Goal: Complete application form

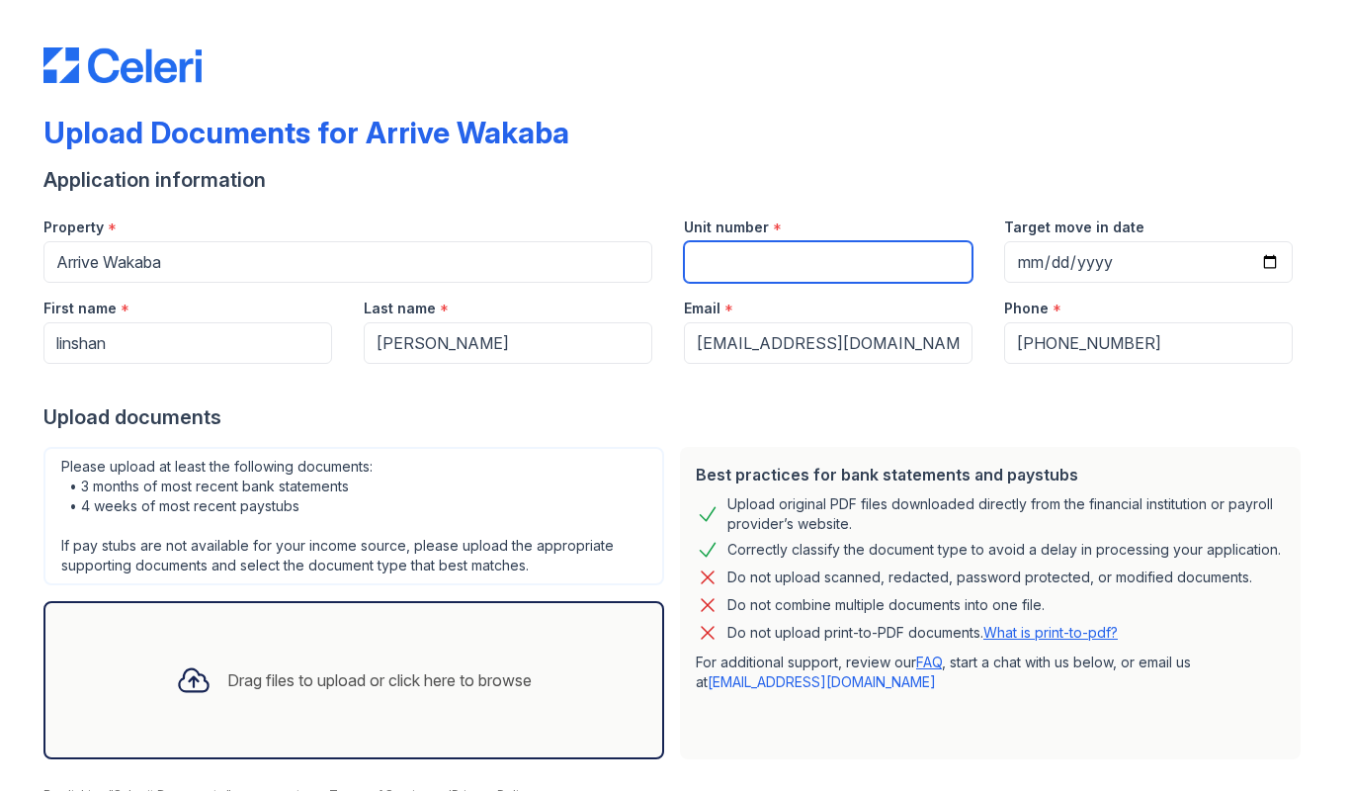
click at [752, 269] on input "Unit number" at bounding box center [828, 262] width 289 height 42
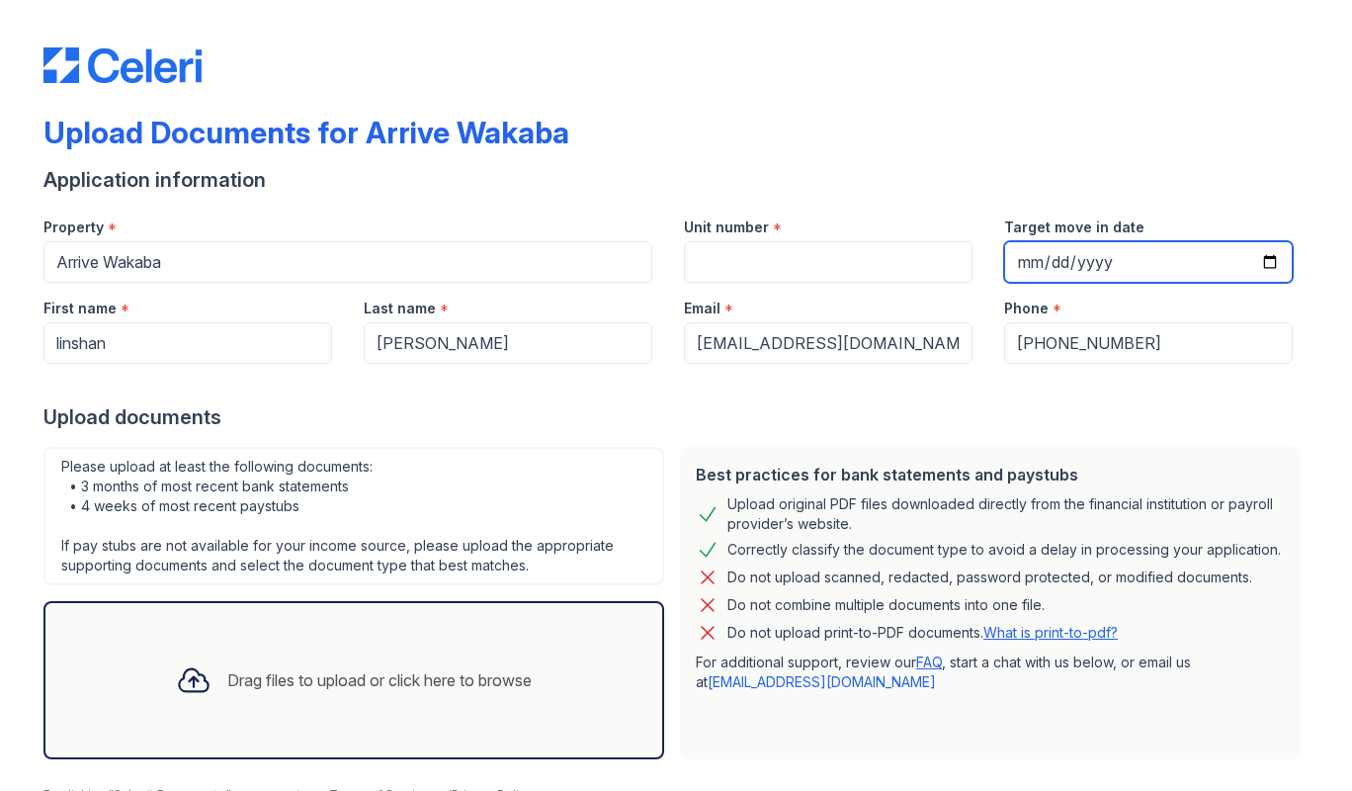
click at [1251, 254] on input "Target move in date" at bounding box center [1148, 262] width 289 height 42
click at [1254, 262] on input "Target move in date" at bounding box center [1148, 262] width 289 height 42
click at [1263, 261] on input "Target move in date" at bounding box center [1148, 262] width 289 height 42
click at [1162, 263] on input "Target move in date" at bounding box center [1148, 262] width 289 height 42
click at [1132, 261] on input "Target move in date" at bounding box center [1148, 262] width 289 height 42
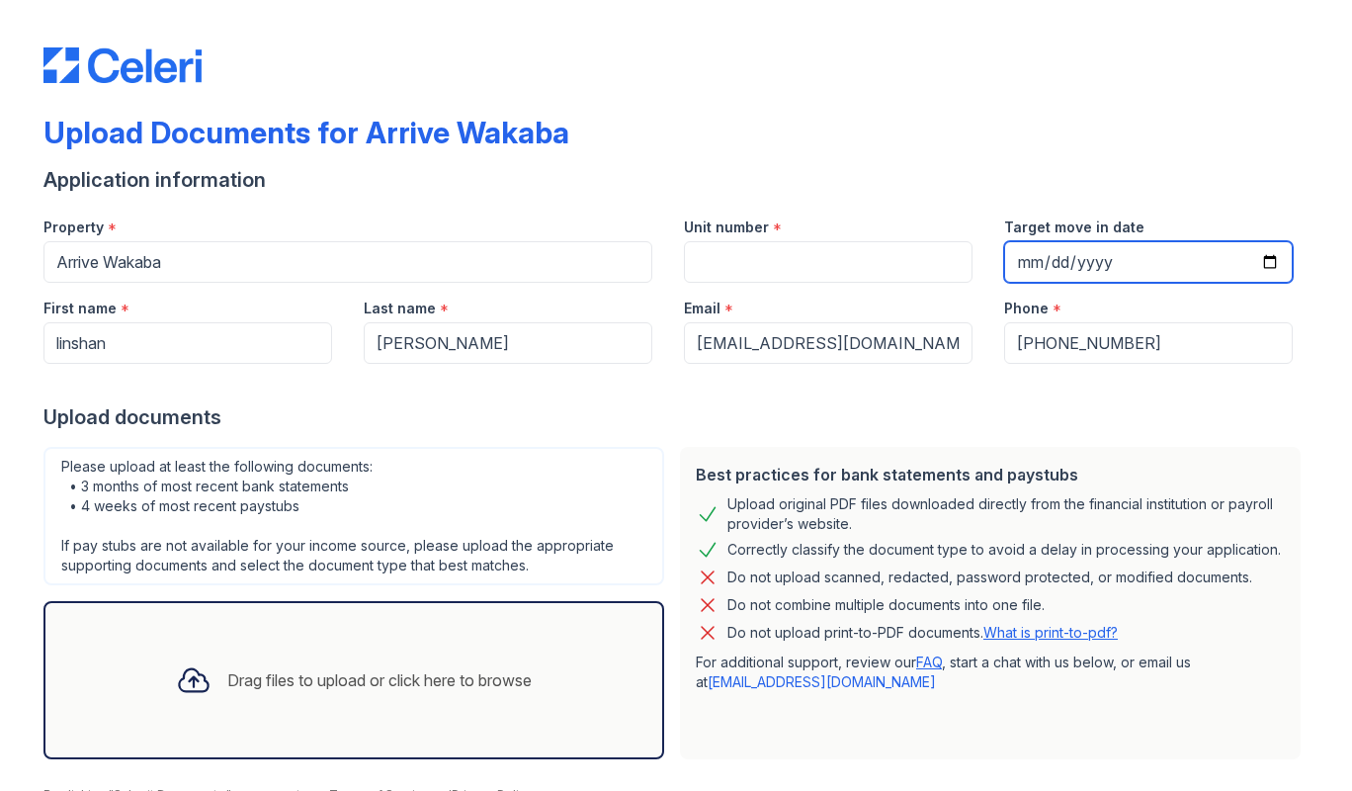
click at [1101, 268] on input "Target move in date" at bounding box center [1148, 262] width 289 height 42
type input "[DATE]"
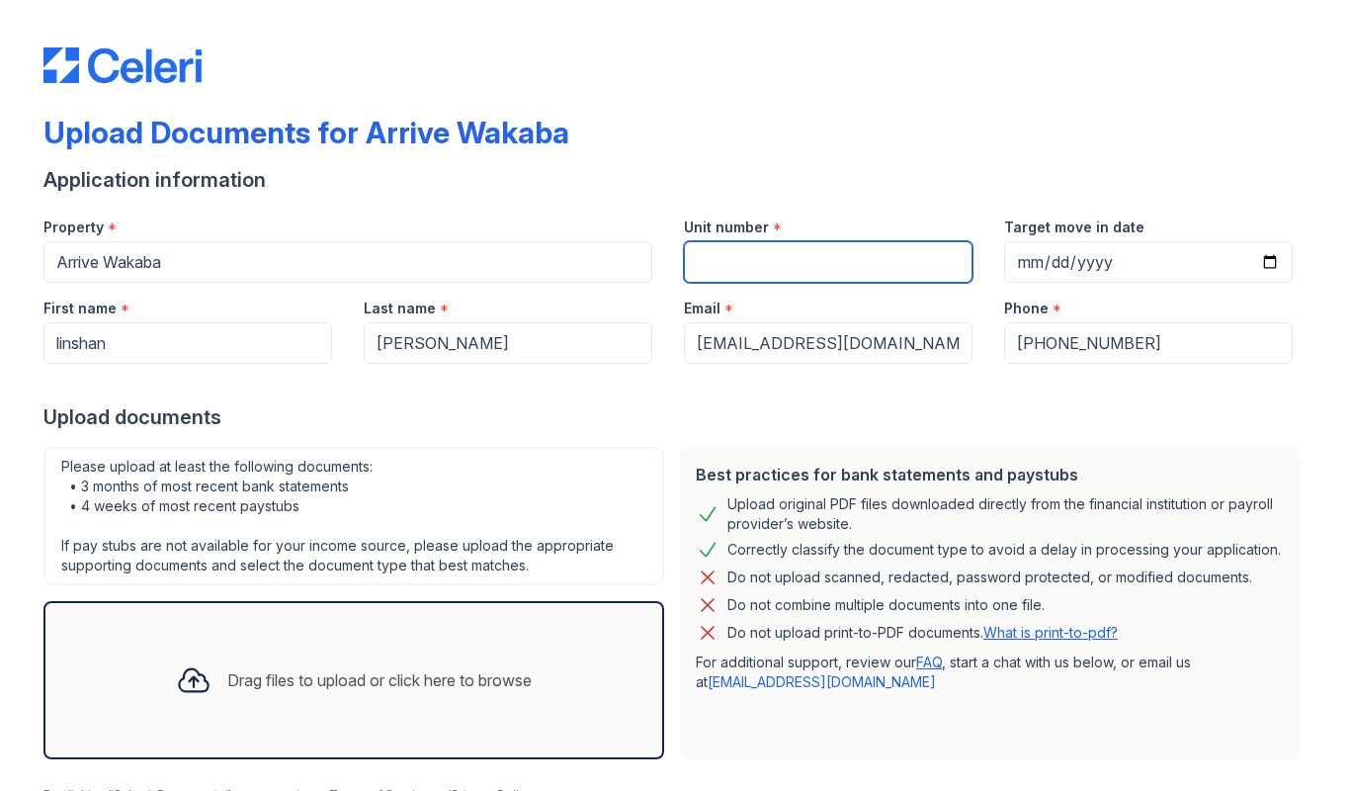
click at [775, 256] on input "Unit number" at bounding box center [828, 262] width 289 height 42
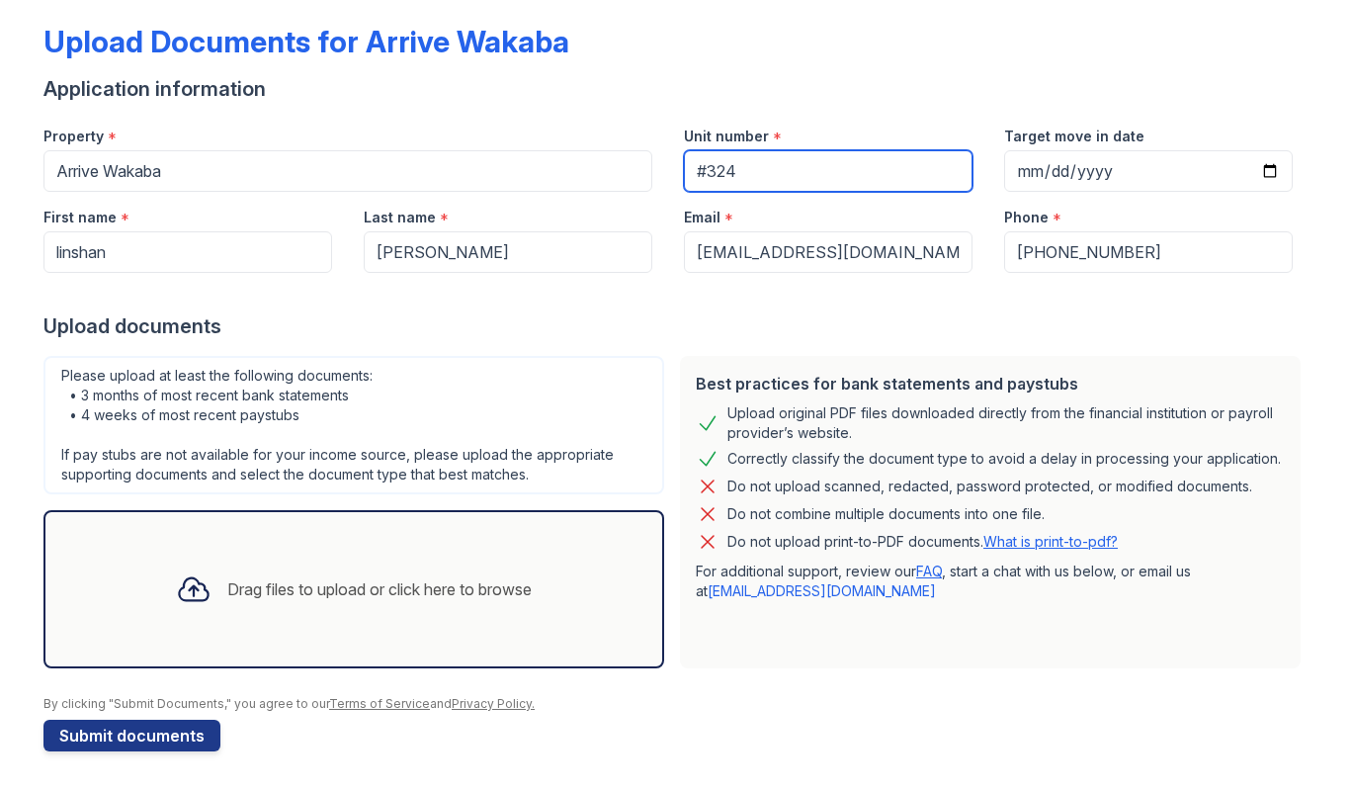
type input "#324"
click at [253, 597] on div "Drag files to upload or click here to browse" at bounding box center [379, 589] width 304 height 24
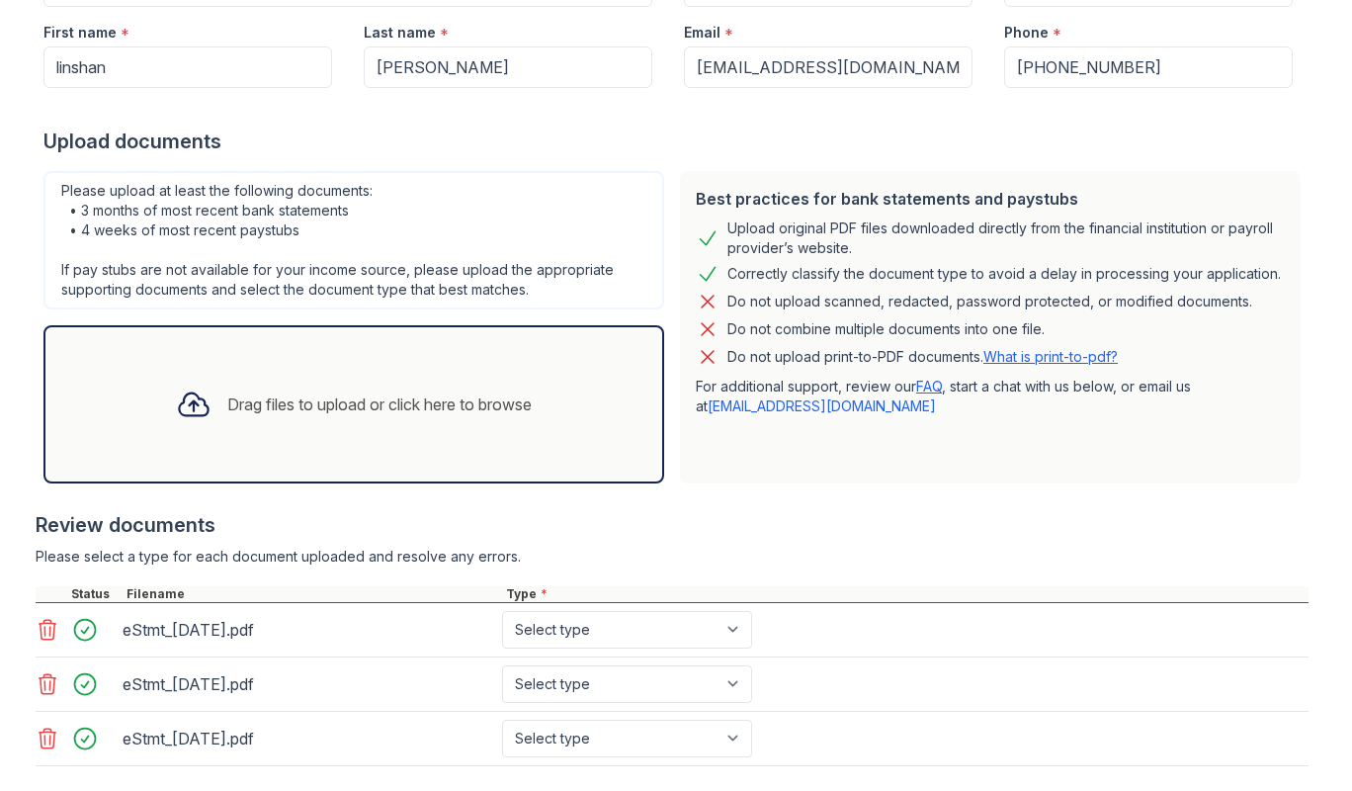
scroll to position [386, 0]
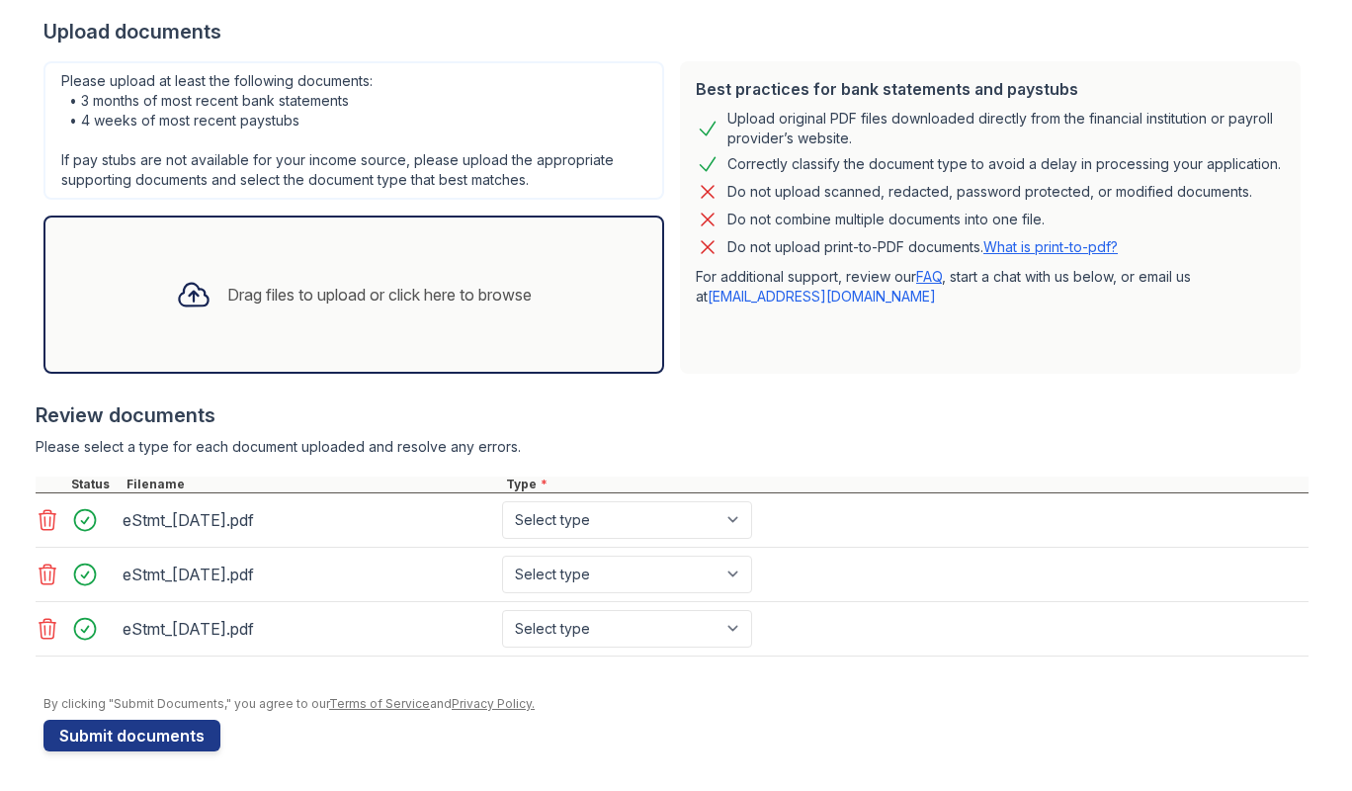
click at [408, 329] on div "Drag files to upload or click here to browse" at bounding box center [353, 294] width 621 height 158
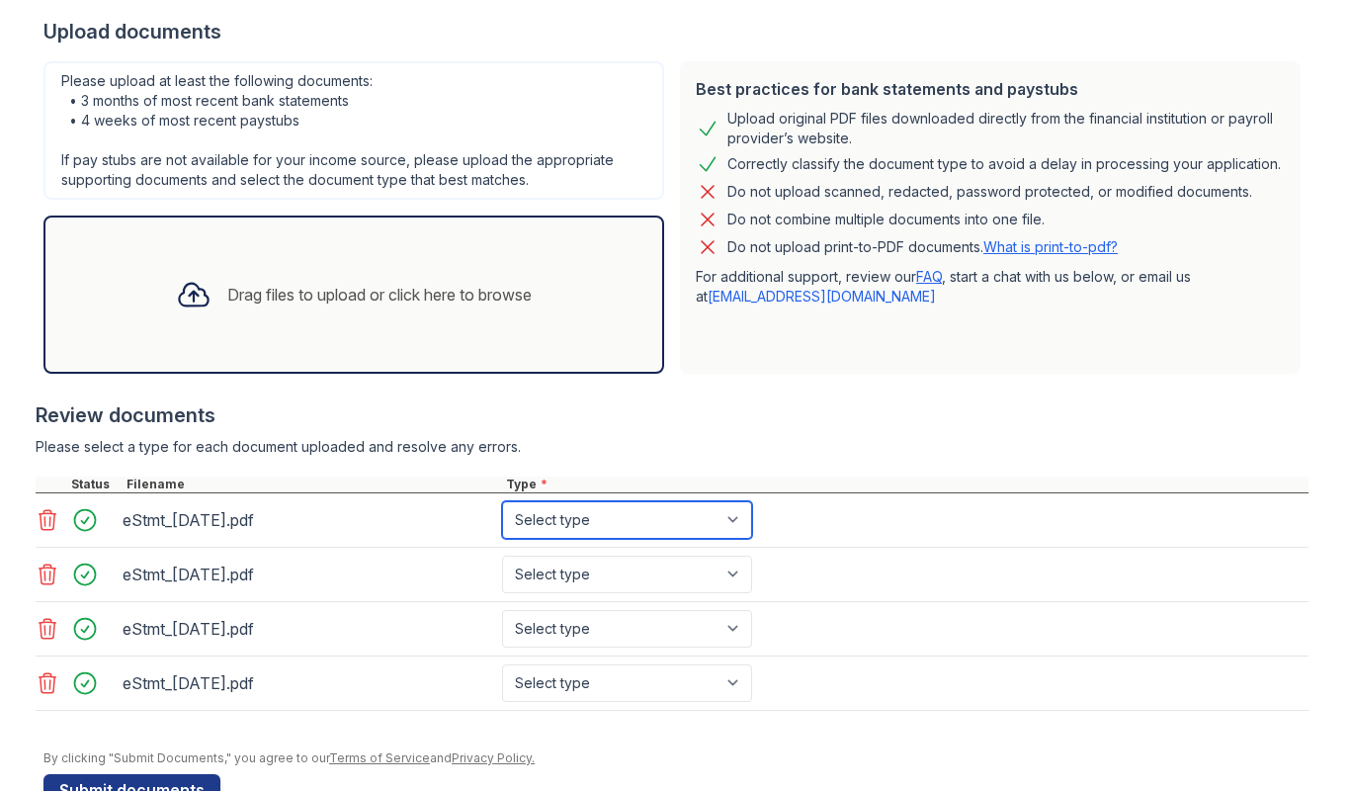
click at [502, 501] on select "Select type Paystub Bank Statement Offer Letter Tax Documents Benefit Award Let…" at bounding box center [627, 520] width 250 height 38
select select "bank_statement"
click option "Bank Statement" at bounding box center [0, 0] width 0 height 0
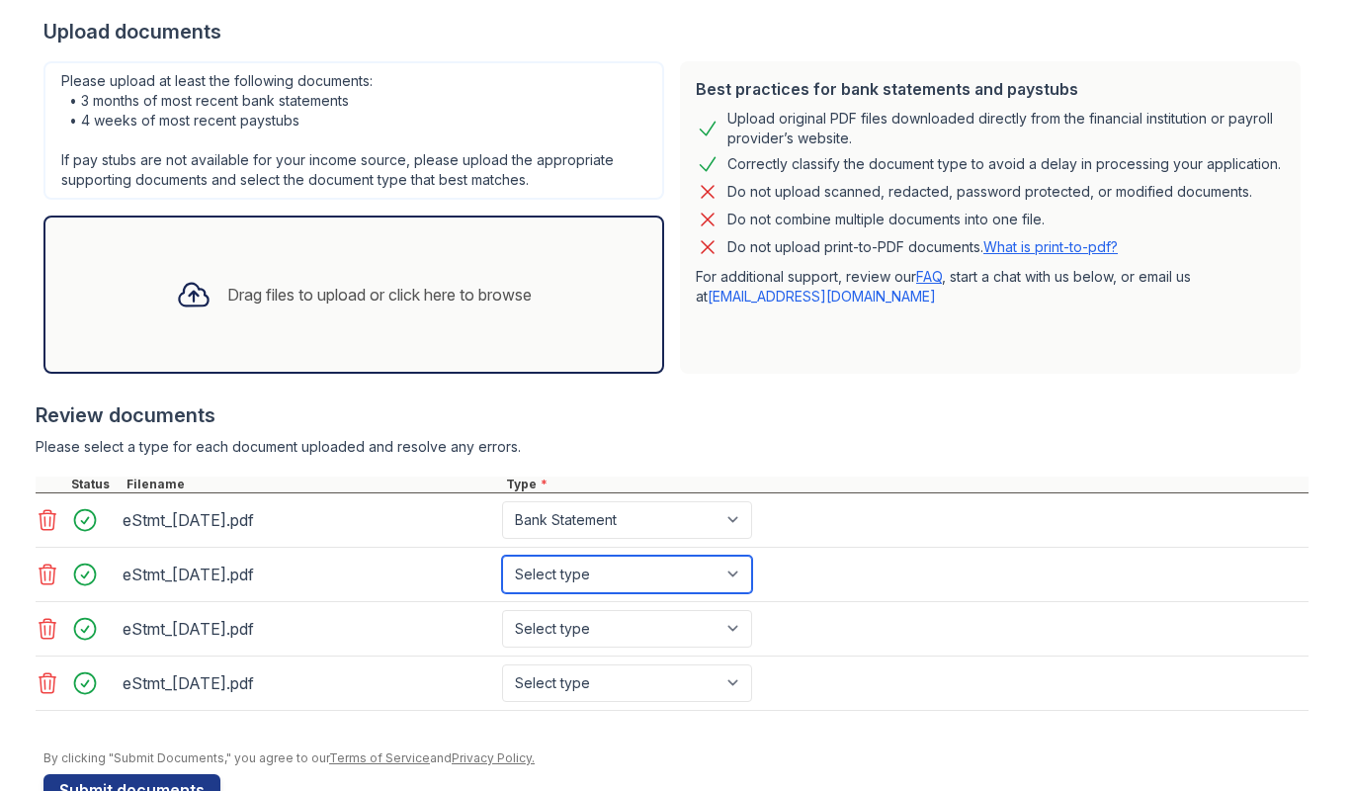
click at [502, 556] on select "Select type Paystub Bank Statement Offer Letter Tax Documents Benefit Award Let…" at bounding box center [627, 575] width 250 height 38
select select "bank_statement"
click option "Bank Statement" at bounding box center [0, 0] width 0 height 0
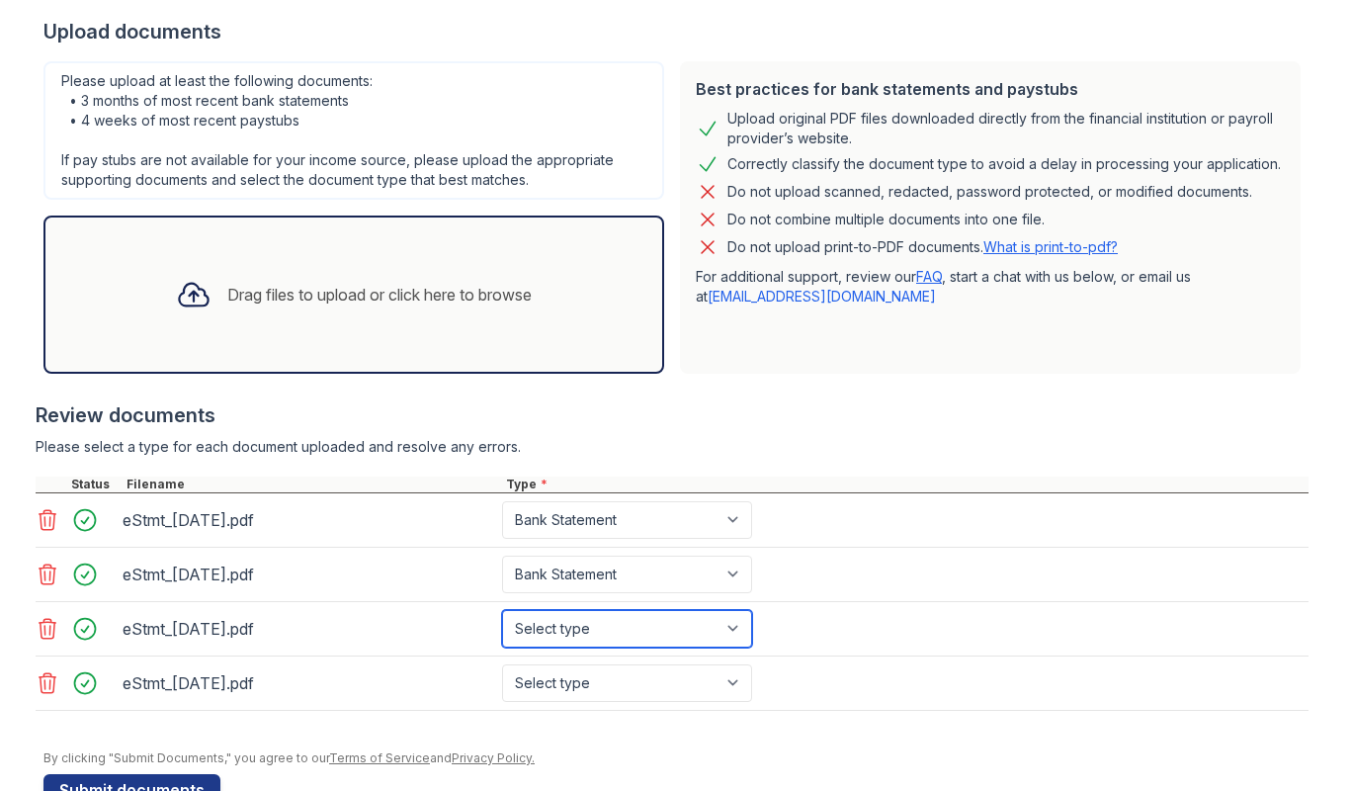
click at [502, 610] on select "Select type Paystub Bank Statement Offer Letter Tax Documents Benefit Award Let…" at bounding box center [627, 629] width 250 height 38
select select "bank_statement"
click option "Bank Statement" at bounding box center [0, 0] width 0 height 0
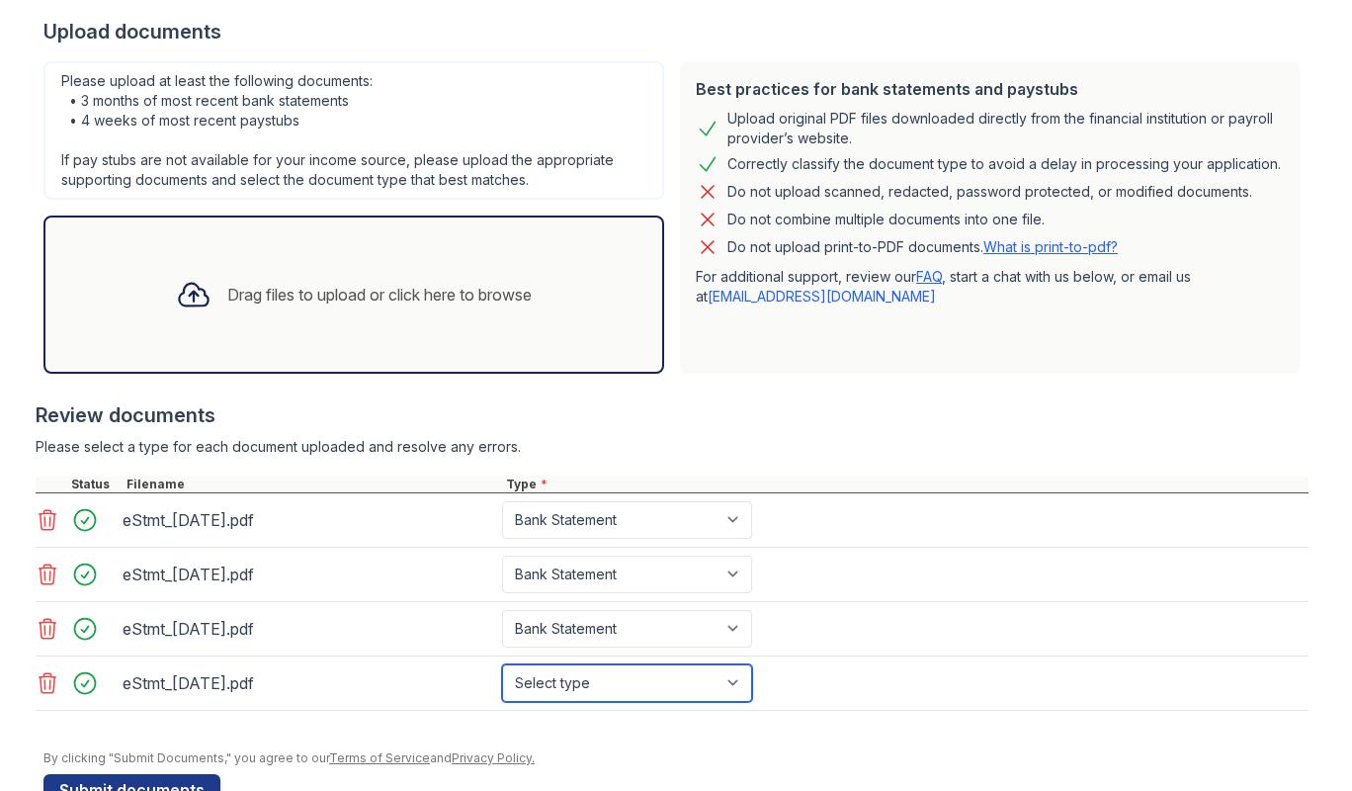
click at [502, 664] on select "Select type Paystub Bank Statement Offer Letter Tax Documents Benefit Award Let…" at bounding box center [627, 683] width 250 height 38
select select "paystub"
click option "Paystub" at bounding box center [0, 0] width 0 height 0
click at [720, 419] on div "Review documents" at bounding box center [672, 415] width 1273 height 28
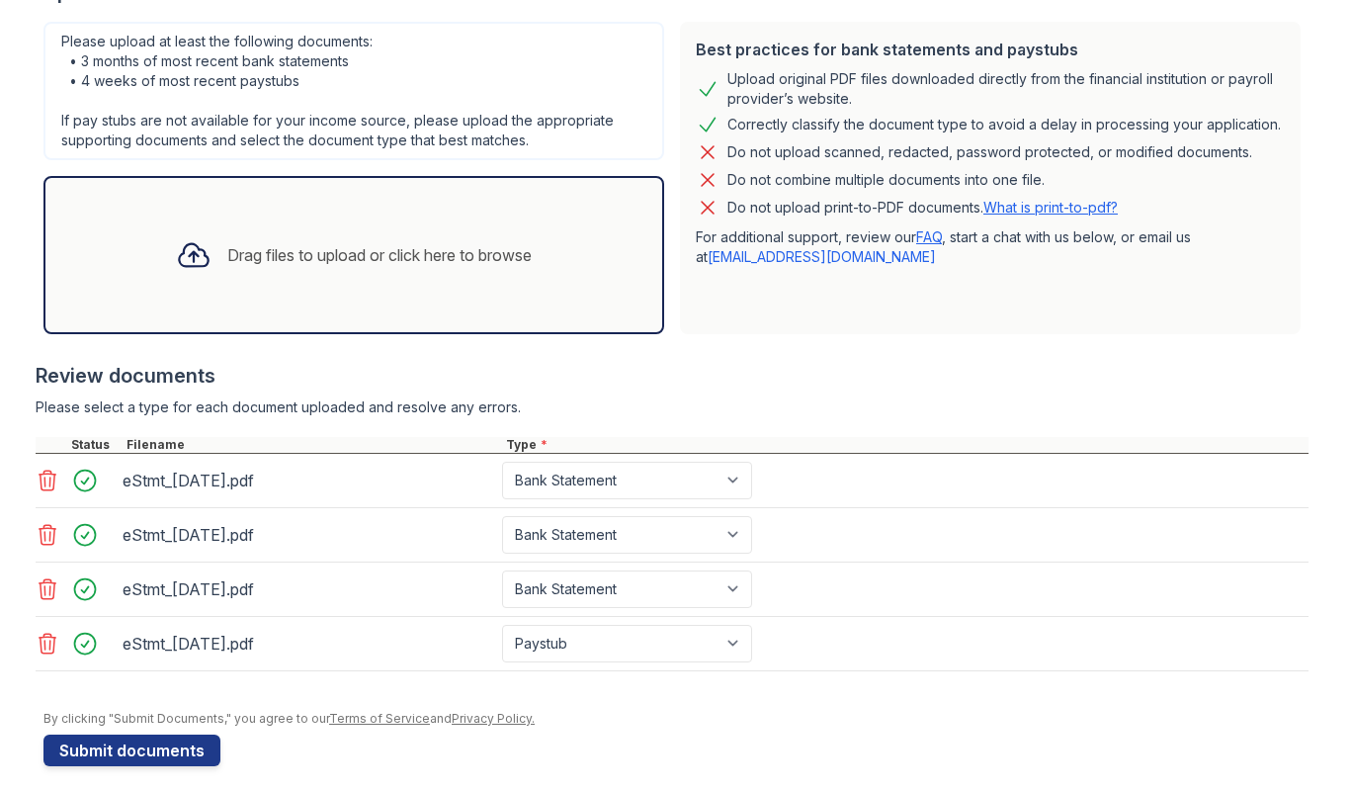
scroll to position [440, 0]
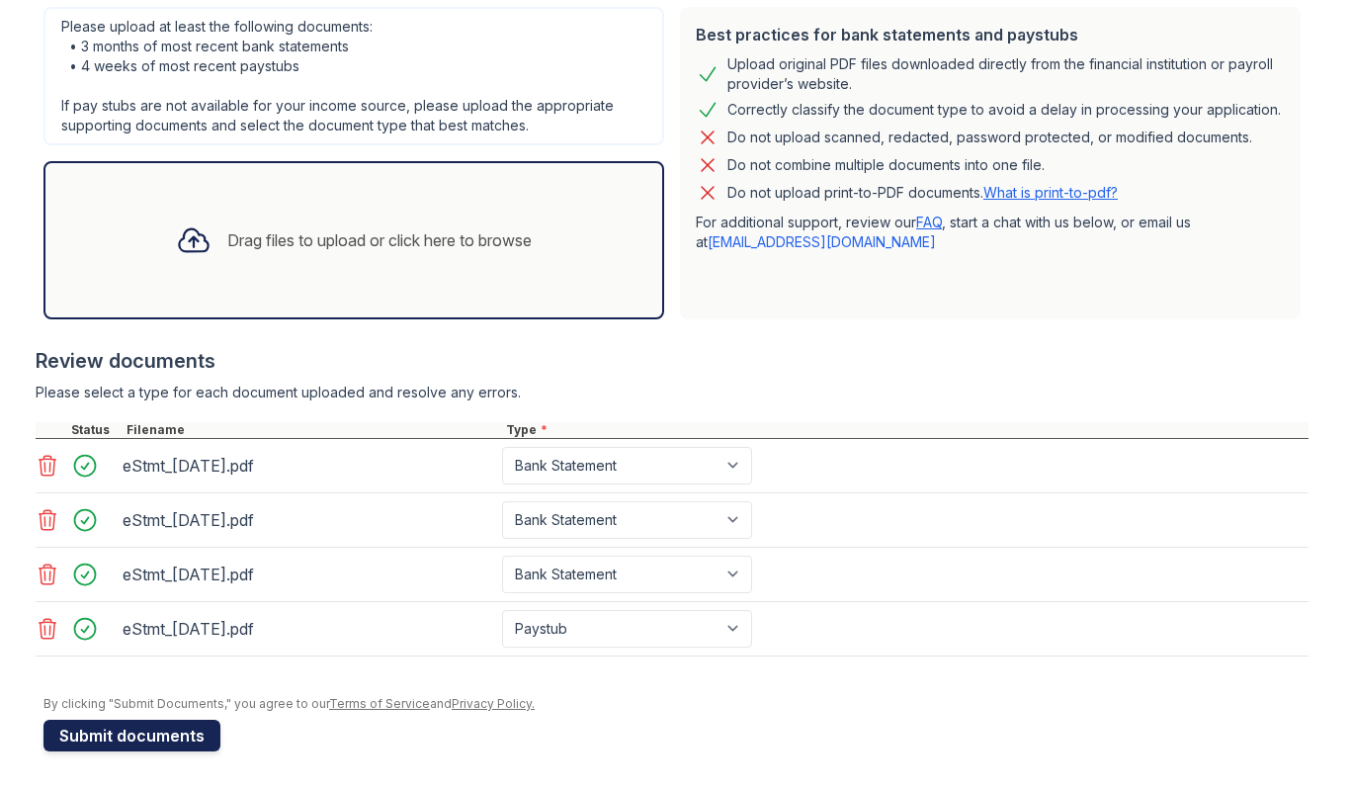
click at [71, 730] on button "Submit documents" at bounding box center [131, 736] width 177 height 32
